Goal: Information Seeking & Learning: Learn about a topic

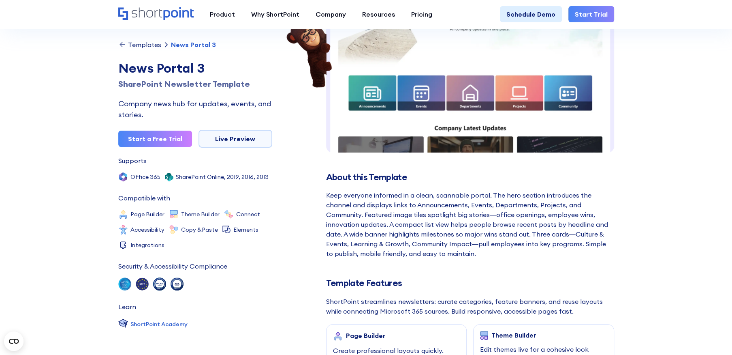
scroll to position [122, 0]
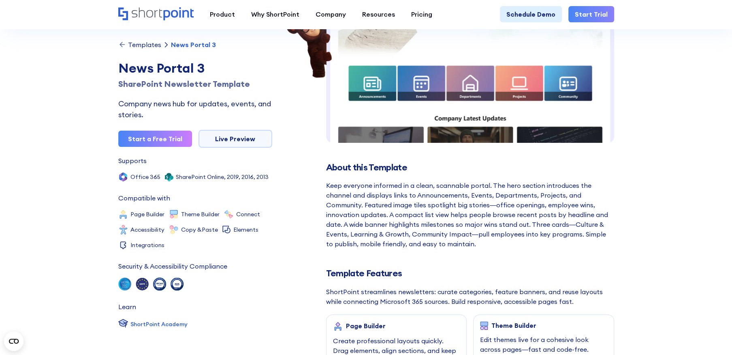
click at [150, 46] on div "Templates" at bounding box center [144, 44] width 33 height 6
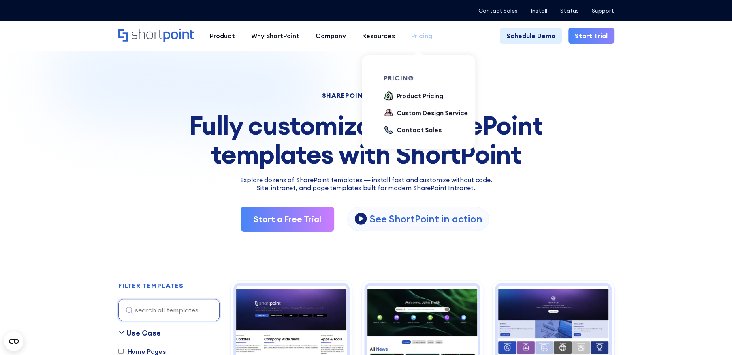
click at [416, 36] on div "Pricing" at bounding box center [421, 36] width 21 height 10
click at [410, 98] on div "Product Pricing" at bounding box center [420, 96] width 47 height 10
